Goal: Task Accomplishment & Management: Manage account settings

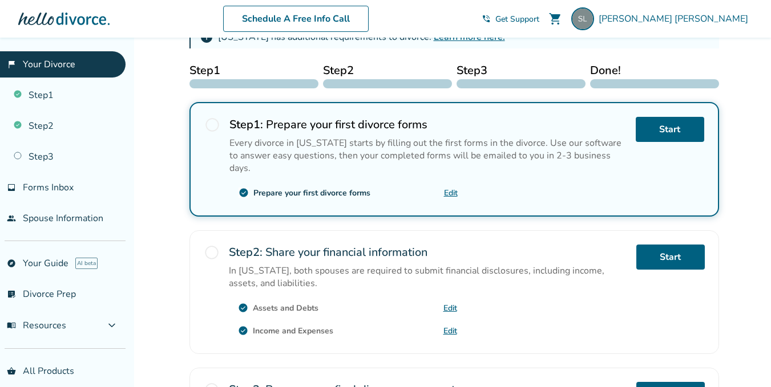
scroll to position [204, 0]
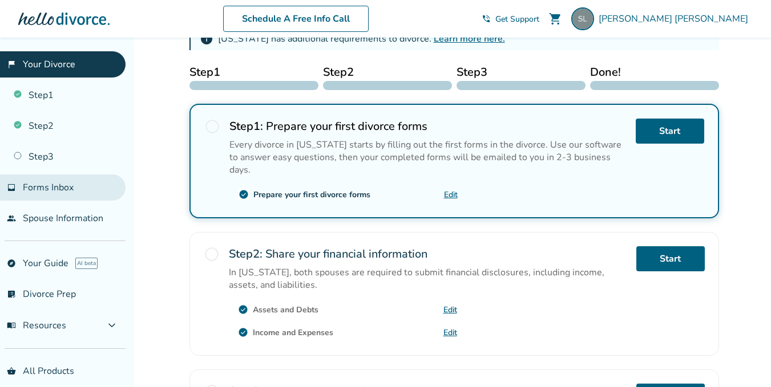
click at [68, 180] on link "inbox Forms Inbox" at bounding box center [63, 188] width 126 height 26
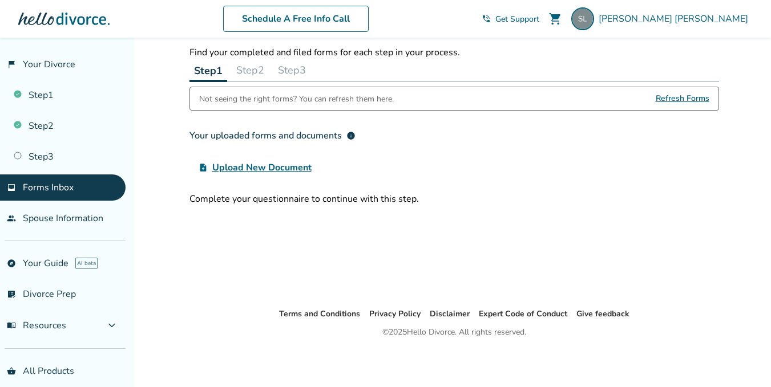
scroll to position [38, 0]
click at [664, 97] on span "Refresh Forms" at bounding box center [683, 98] width 54 height 23
click at [81, 224] on link "people Spouse Information" at bounding box center [63, 218] width 126 height 26
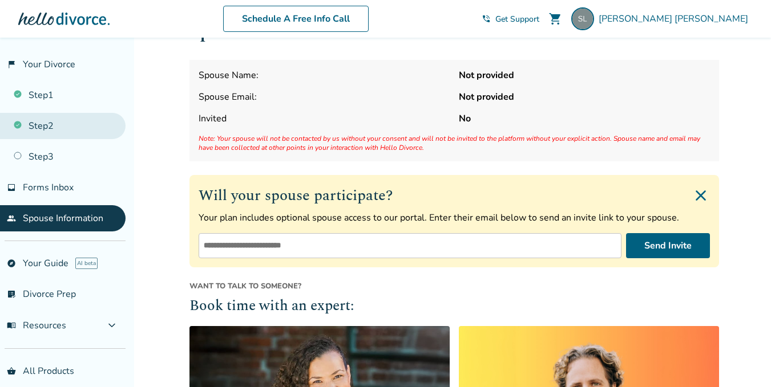
click at [52, 127] on link "Step 2" at bounding box center [63, 126] width 126 height 26
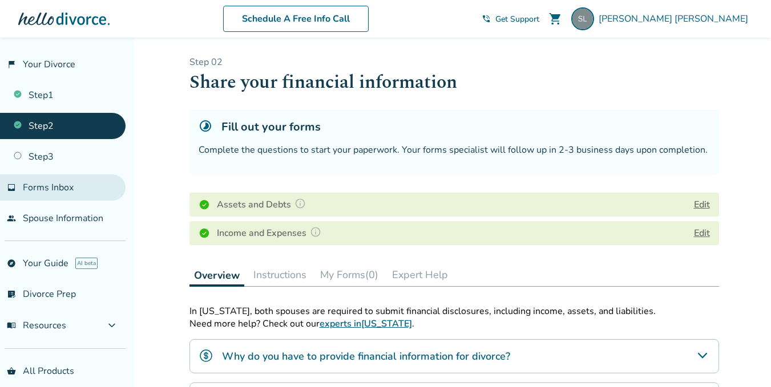
click at [81, 185] on link "inbox Forms Inbox" at bounding box center [63, 188] width 126 height 26
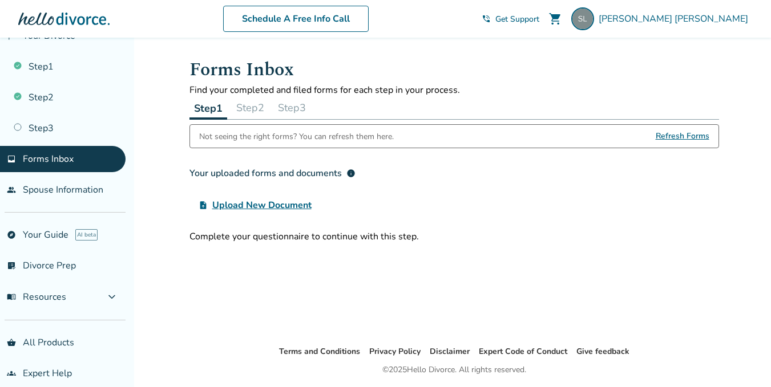
scroll to position [42, 0]
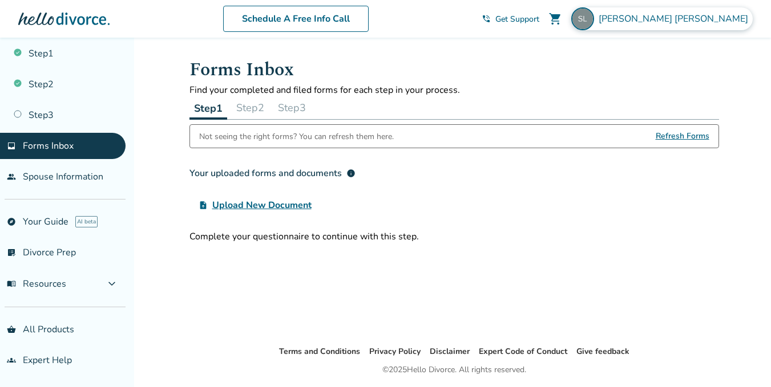
click at [732, 15] on span "[PERSON_NAME]" at bounding box center [676, 19] width 154 height 13
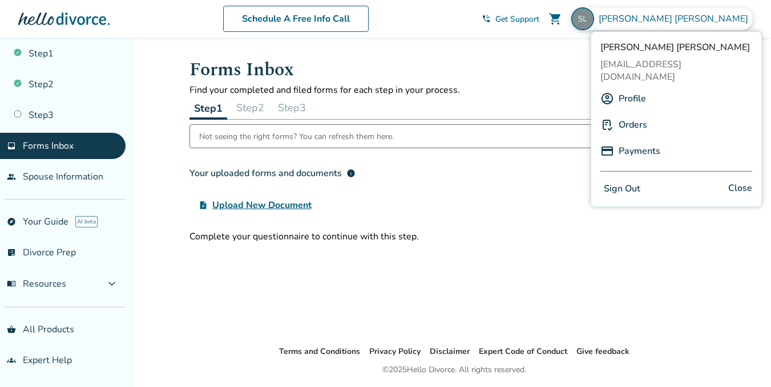
click at [632, 114] on link "Orders" at bounding box center [633, 125] width 29 height 22
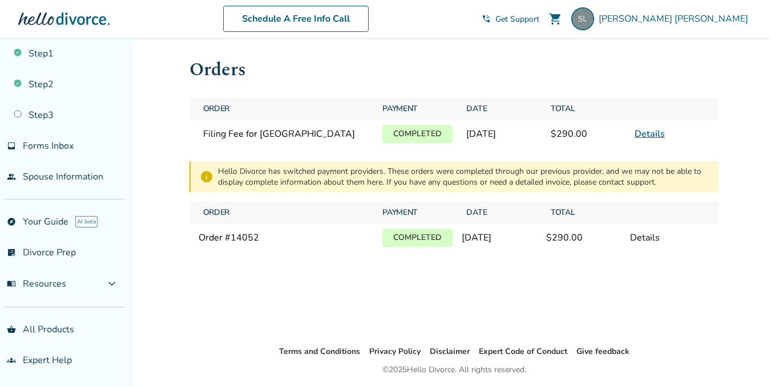
click at [656, 133] on link "Details" at bounding box center [650, 134] width 30 height 13
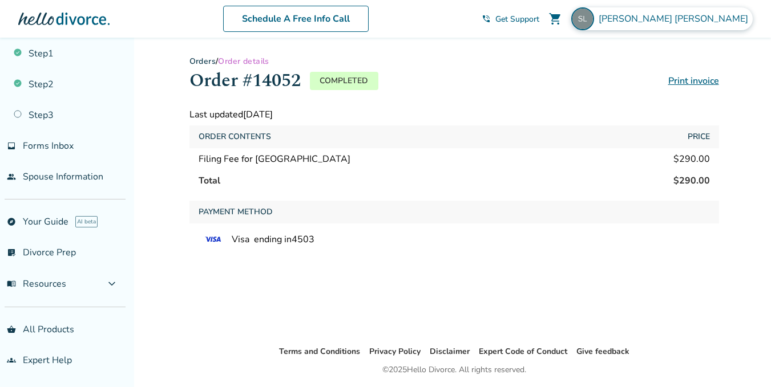
click at [729, 27] on div "[PERSON_NAME]" at bounding box center [661, 18] width 181 height 23
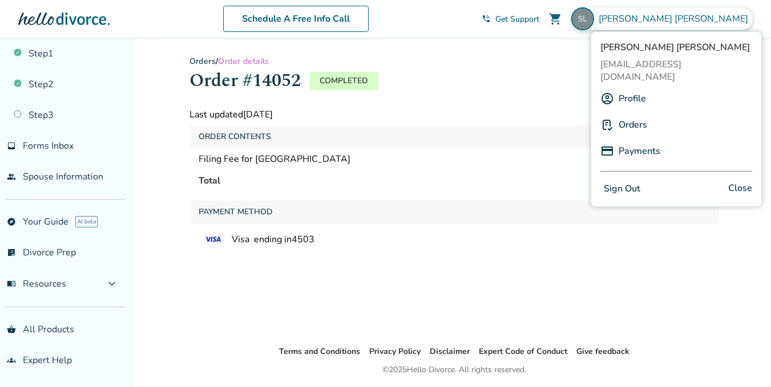
click at [625, 88] on link "Profile" at bounding box center [632, 99] width 27 height 22
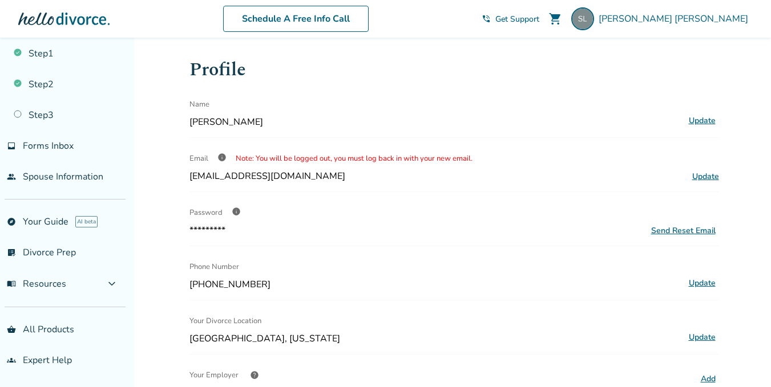
click at [482, 22] on div "Schedule A Free Info Call" at bounding box center [296, 19] width 372 height 26
